Goal: Connect with others: Connect with others

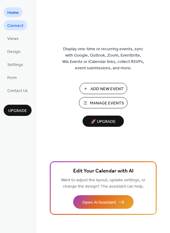
click at [18, 26] on span "Connect" at bounding box center [15, 26] width 16 height 6
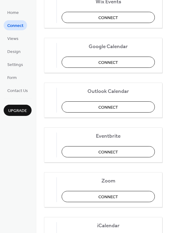
scroll to position [91, 0]
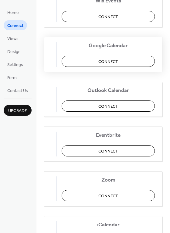
click at [100, 58] on button "Connect" at bounding box center [107, 61] width 93 height 11
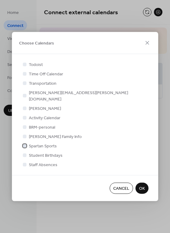
click at [44, 144] on span "Spartan Sports" at bounding box center [43, 146] width 28 height 6
click at [143, 186] on span "OK" at bounding box center [142, 189] width 6 height 6
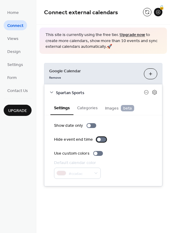
click at [97, 138] on div at bounding box center [99, 140] width 4 height 4
click at [84, 110] on button "Categories" at bounding box center [87, 107] width 28 height 14
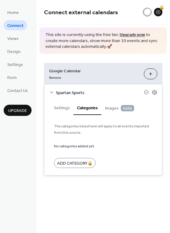
click at [106, 107] on span "Images beta" at bounding box center [119, 108] width 29 height 7
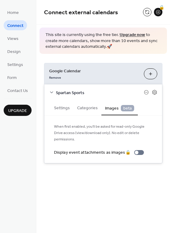
click at [57, 109] on button "Settings" at bounding box center [61, 107] width 23 height 14
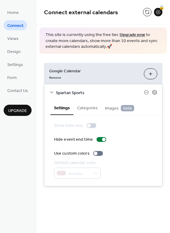
click at [65, 94] on span "Spartan Sports" at bounding box center [100, 93] width 88 height 6
